Goal: Task Accomplishment & Management: Manage account settings

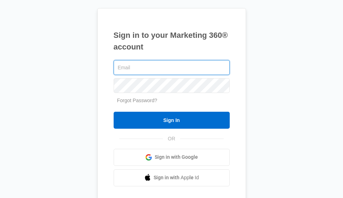
click at [155, 69] on input "text" at bounding box center [171, 67] width 116 height 15
type input "rogelioperezfitness@gmail.com"
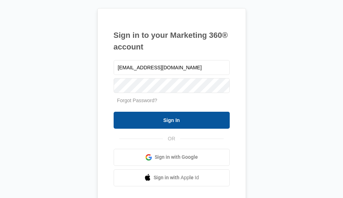
click at [165, 121] on input "Sign In" at bounding box center [171, 120] width 116 height 17
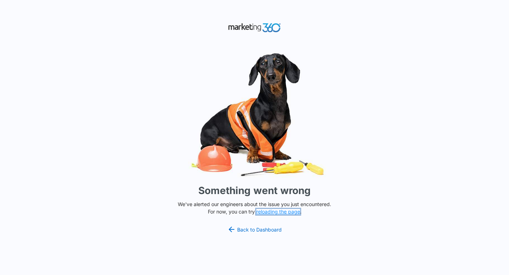
click at [292, 198] on button "reloading the page" at bounding box center [278, 212] width 44 height 6
click at [252, 231] on link "Back to Dashboard" at bounding box center [254, 229] width 54 height 8
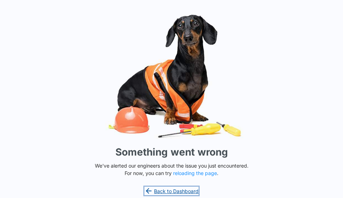
click at [179, 190] on link "Back to Dashboard" at bounding box center [171, 191] width 54 height 8
click at [157, 181] on div "Something went wrong We've alerted our engineers about the issue you just encou…" at bounding box center [171, 99] width 343 height 198
click at [156, 188] on link "Back to Dashboard" at bounding box center [171, 191] width 54 height 8
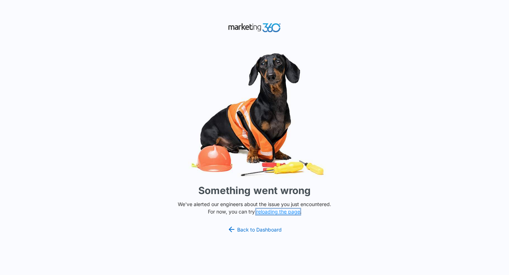
click at [272, 198] on button "reloading the page" at bounding box center [278, 212] width 44 height 6
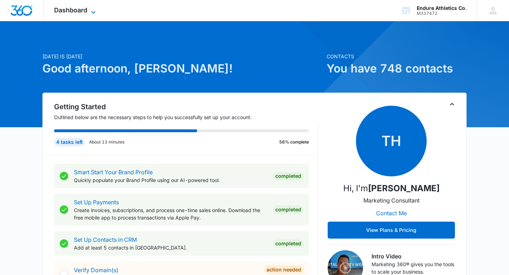
click at [69, 12] on span "Dashboard" at bounding box center [70, 9] width 33 height 7
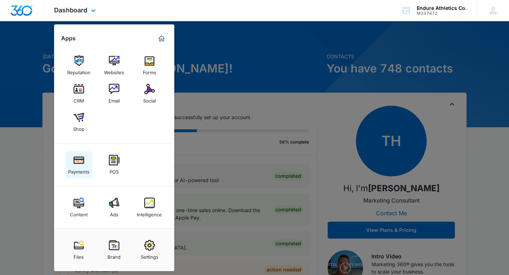
scroll to position [1, 0]
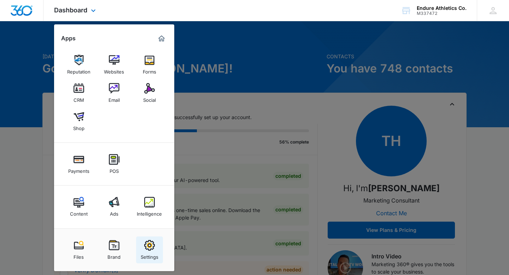
click at [149, 251] on div "Settings" at bounding box center [150, 255] width 18 height 9
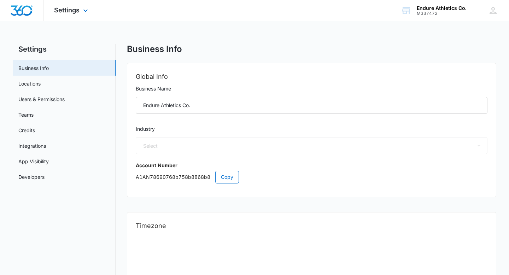
select select "36"
select select "US"
select select "America/[GEOGRAPHIC_DATA]"
click at [76, 12] on span "Settings" at bounding box center [66, 9] width 25 height 7
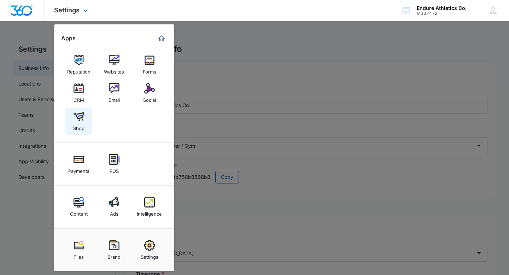
click at [77, 115] on img at bounding box center [79, 116] width 11 height 11
